Goal: Find specific page/section: Find specific page/section

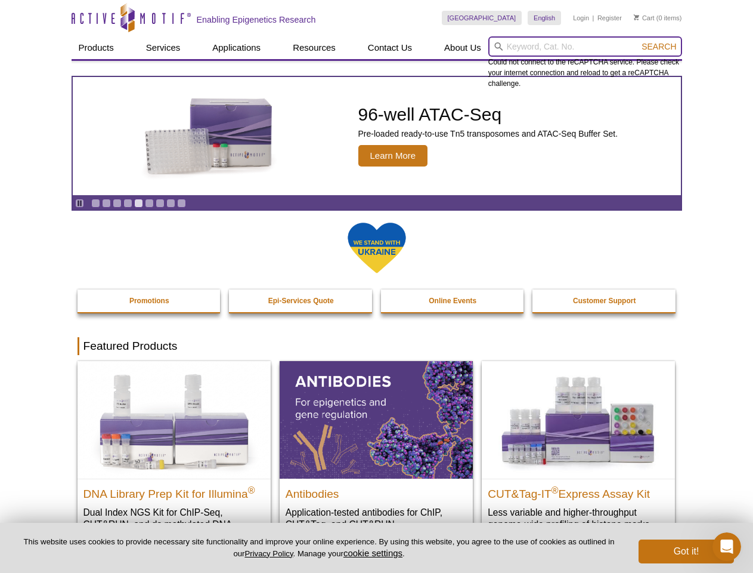
click at [585, 47] on input "search" at bounding box center [586, 46] width 194 height 20
click at [659, 47] on span "Search" at bounding box center [659, 47] width 35 height 10
click at [79, 203] on icon "Pause" at bounding box center [80, 203] width 8 height 8
click at [95, 203] on link "Go to slide 1" at bounding box center [95, 203] width 9 height 9
click at [106, 203] on link "Go to slide 2" at bounding box center [106, 203] width 9 height 9
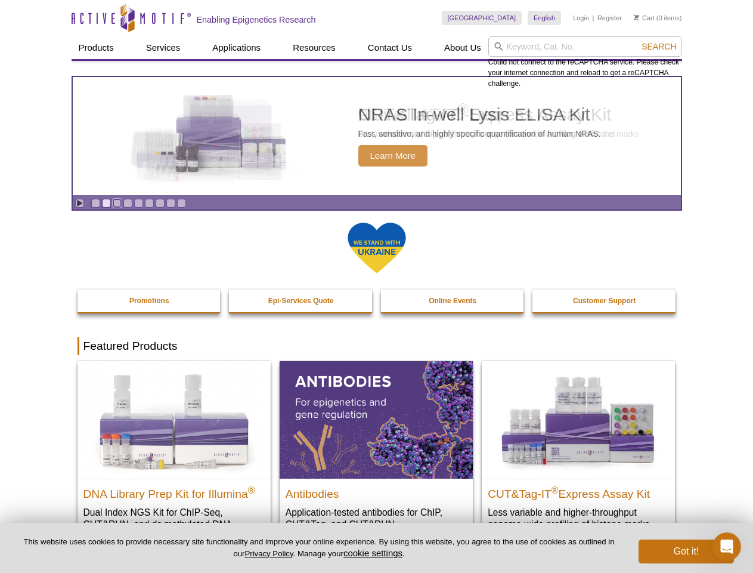
click at [117, 203] on link "Go to slide 3" at bounding box center [117, 203] width 9 height 9
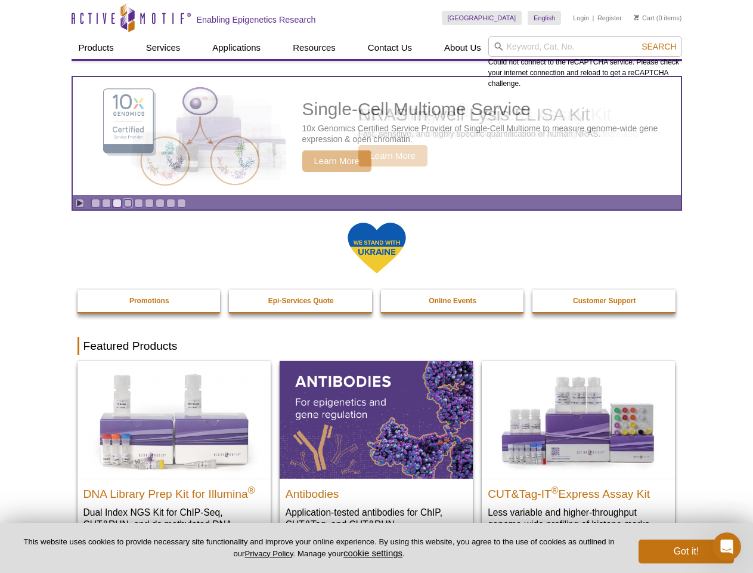
click at [128, 203] on link "Go to slide 4" at bounding box center [127, 203] width 9 height 9
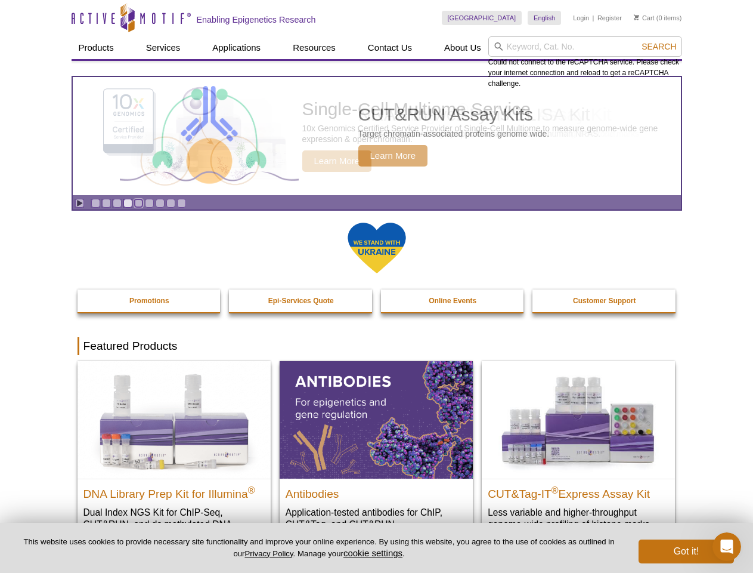
click at [138, 203] on link "Go to slide 5" at bounding box center [138, 203] width 9 height 9
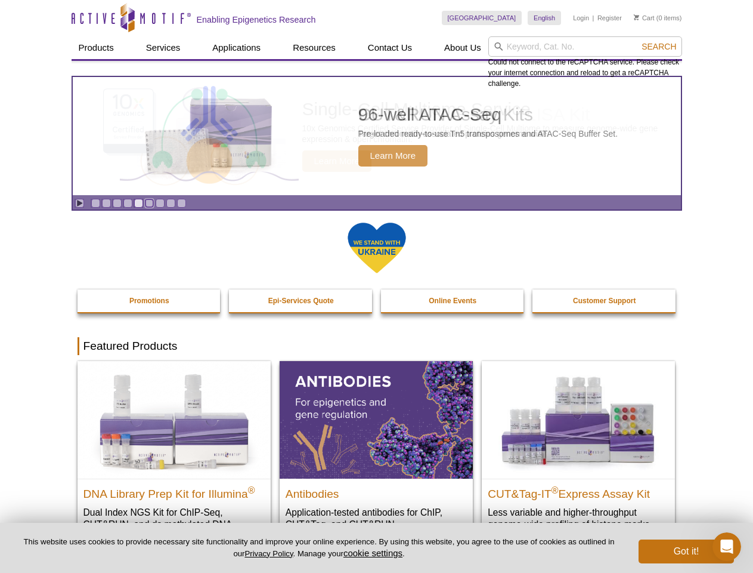
click at [149, 203] on link "Go to slide 6" at bounding box center [149, 203] width 9 height 9
click at [160, 203] on link "Go to slide 7" at bounding box center [160, 203] width 9 height 9
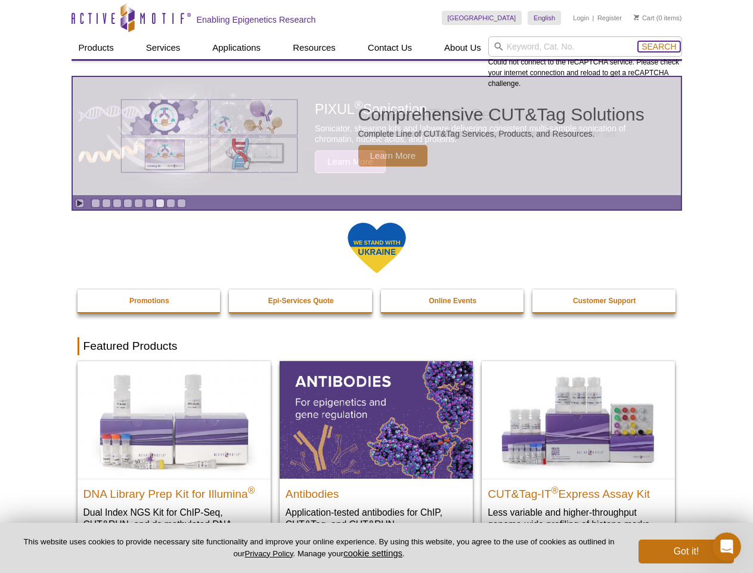
click at [659, 47] on span "Search" at bounding box center [659, 47] width 35 height 10
